Goal: Task Accomplishment & Management: Complete application form

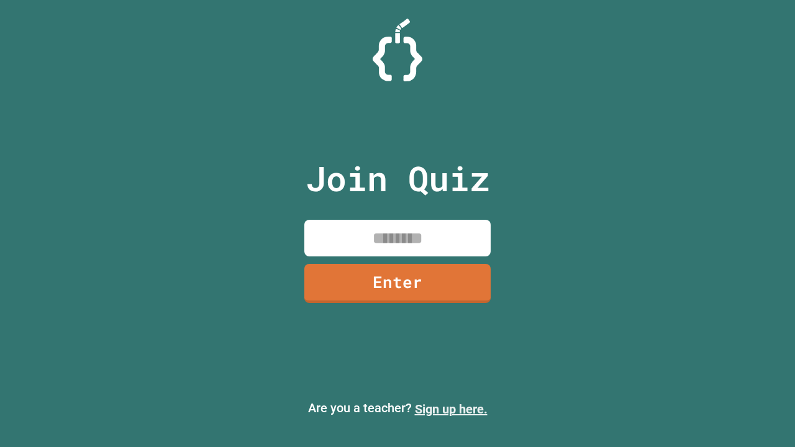
click at [451, 409] on link "Sign up here." at bounding box center [451, 409] width 73 height 15
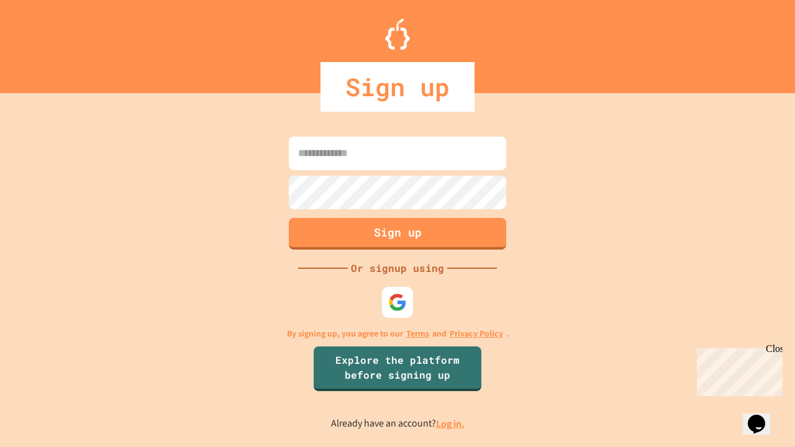
click at [451, 424] on link "Log in." at bounding box center [450, 424] width 29 height 13
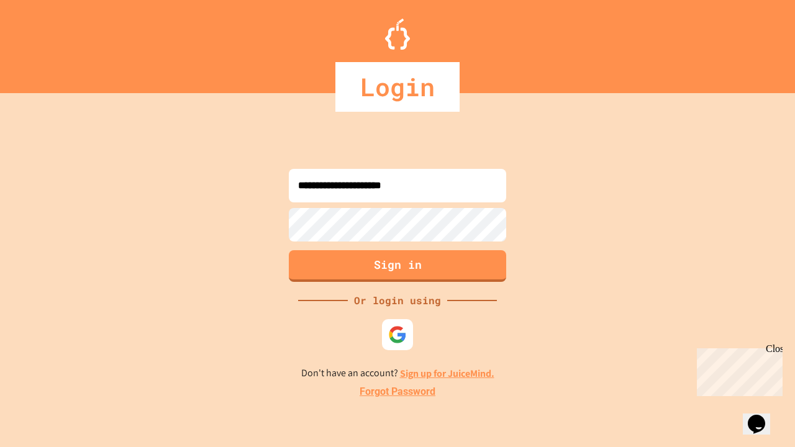
type input "**********"
